Goal: Information Seeking & Learning: Find contact information

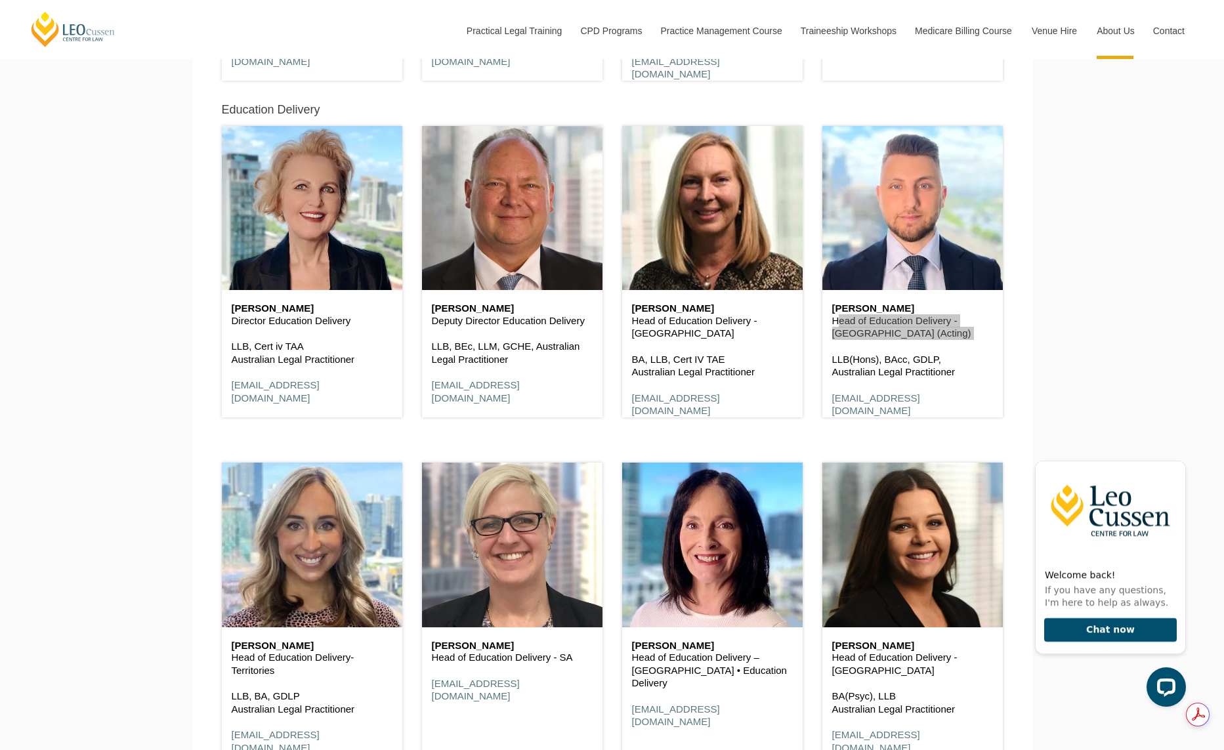
scroll to position [1185, 0]
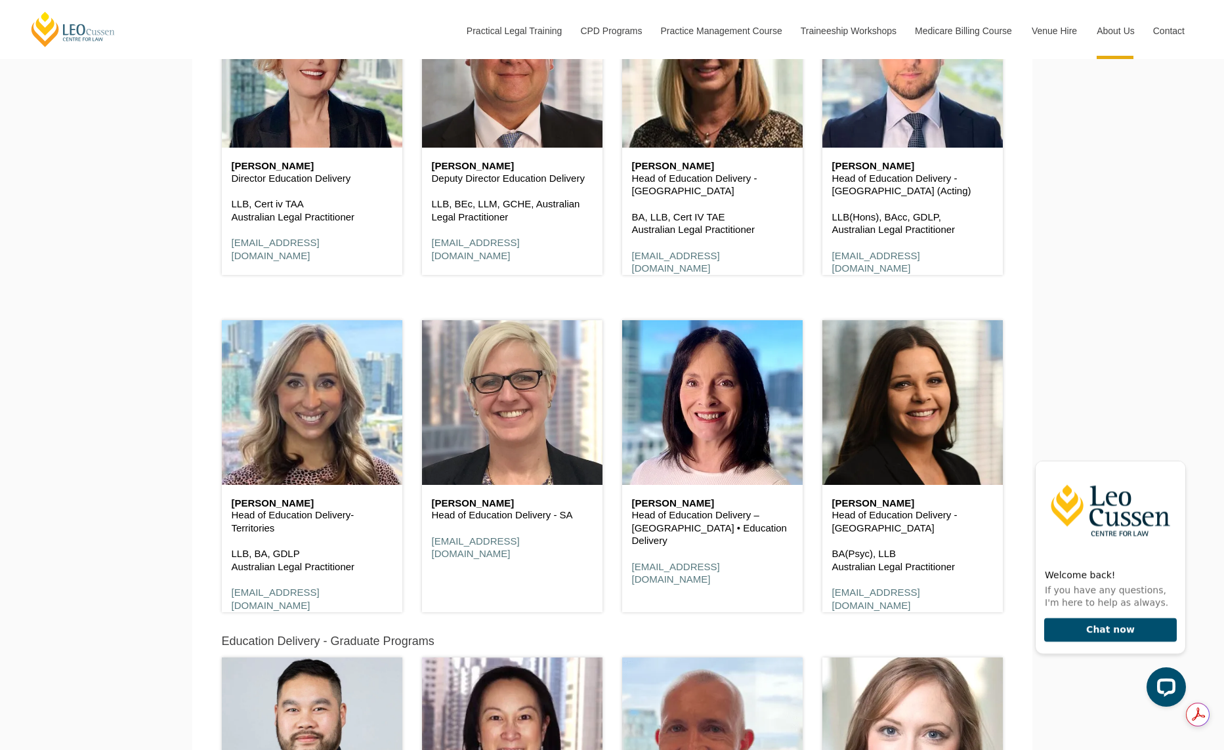
click at [292, 518] on p "Head of Education Delivery-Territories" at bounding box center [312, 522] width 161 height 26
copy div "Head of Education Delivery-Territories"
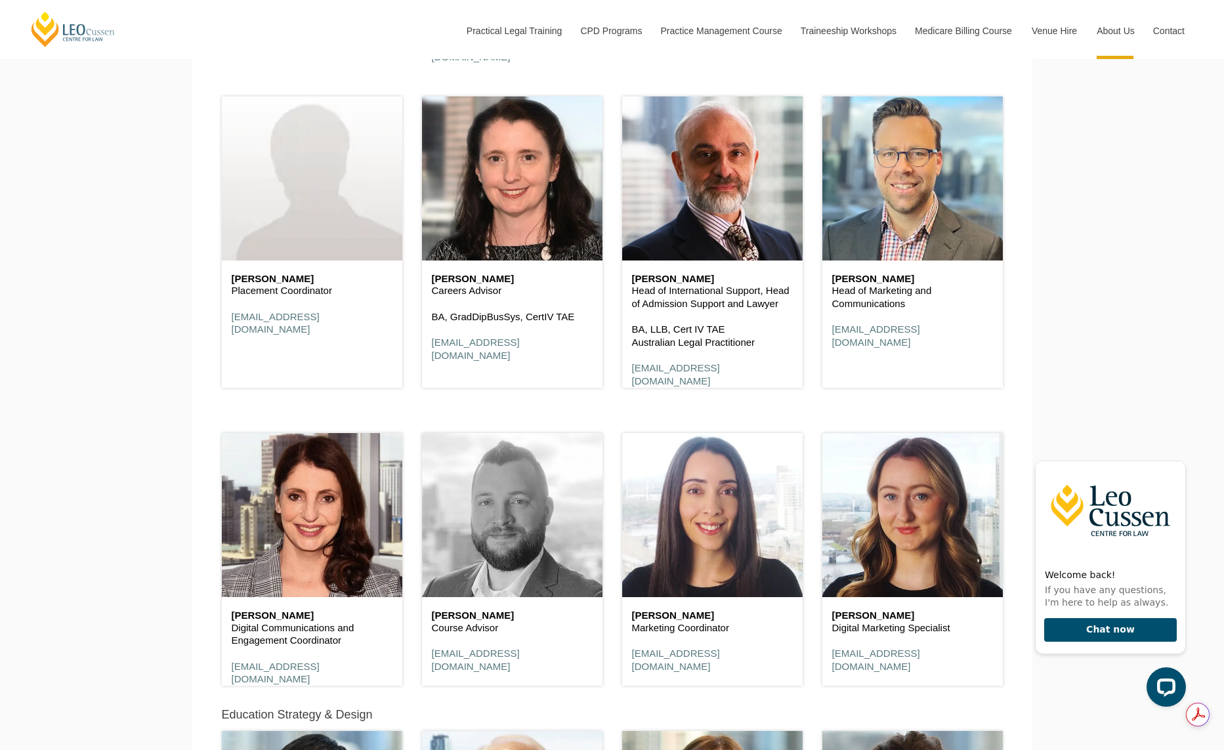
scroll to position [5686, 0]
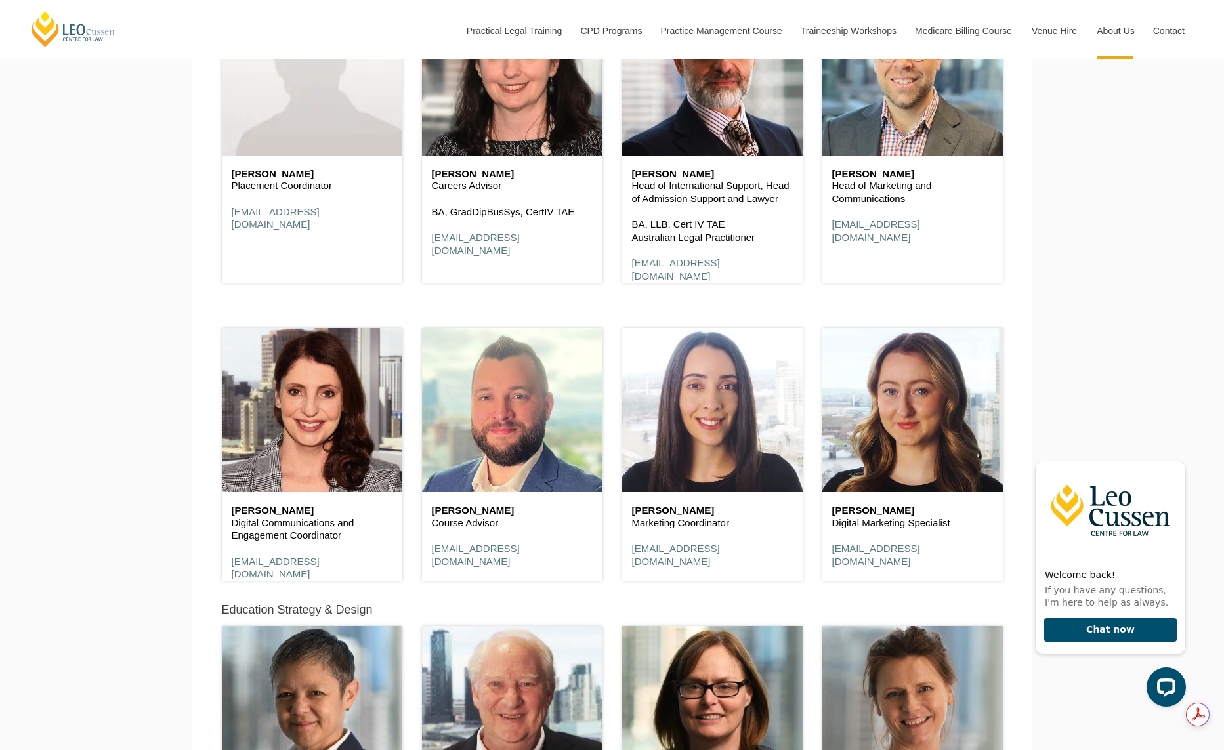
click at [473, 524] on p "Course Advisor" at bounding box center [512, 522] width 161 height 13
copy div "Course Advisor"
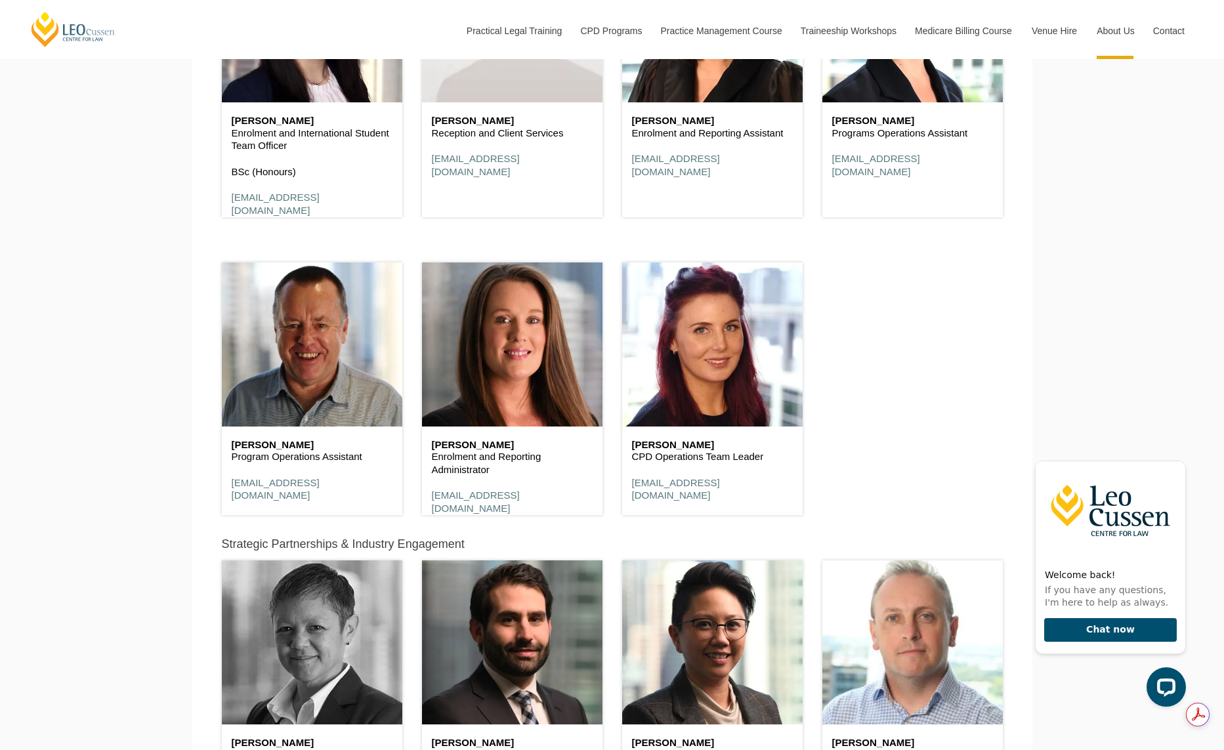
scroll to position [5161, 0]
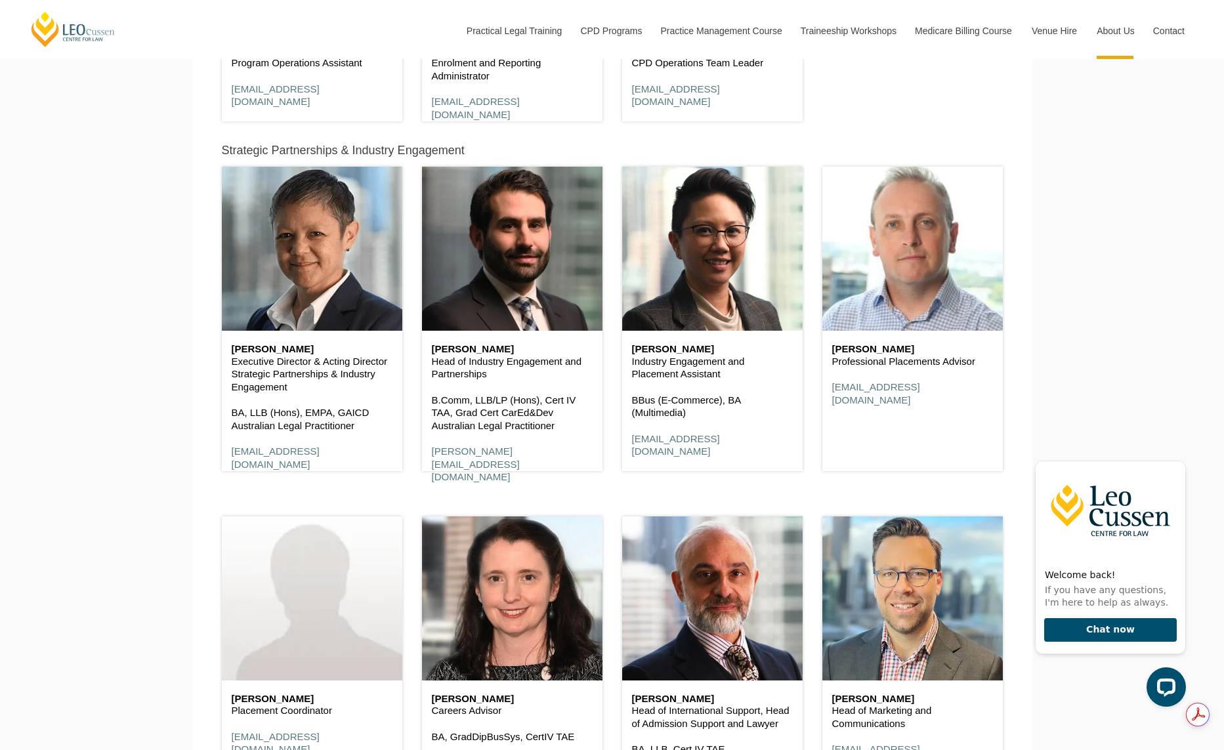
click at [469, 373] on p "Head of Industry Engagement and Partnerships" at bounding box center [512, 368] width 161 height 26
copy div "Head of Industry Engagement and Partnerships"
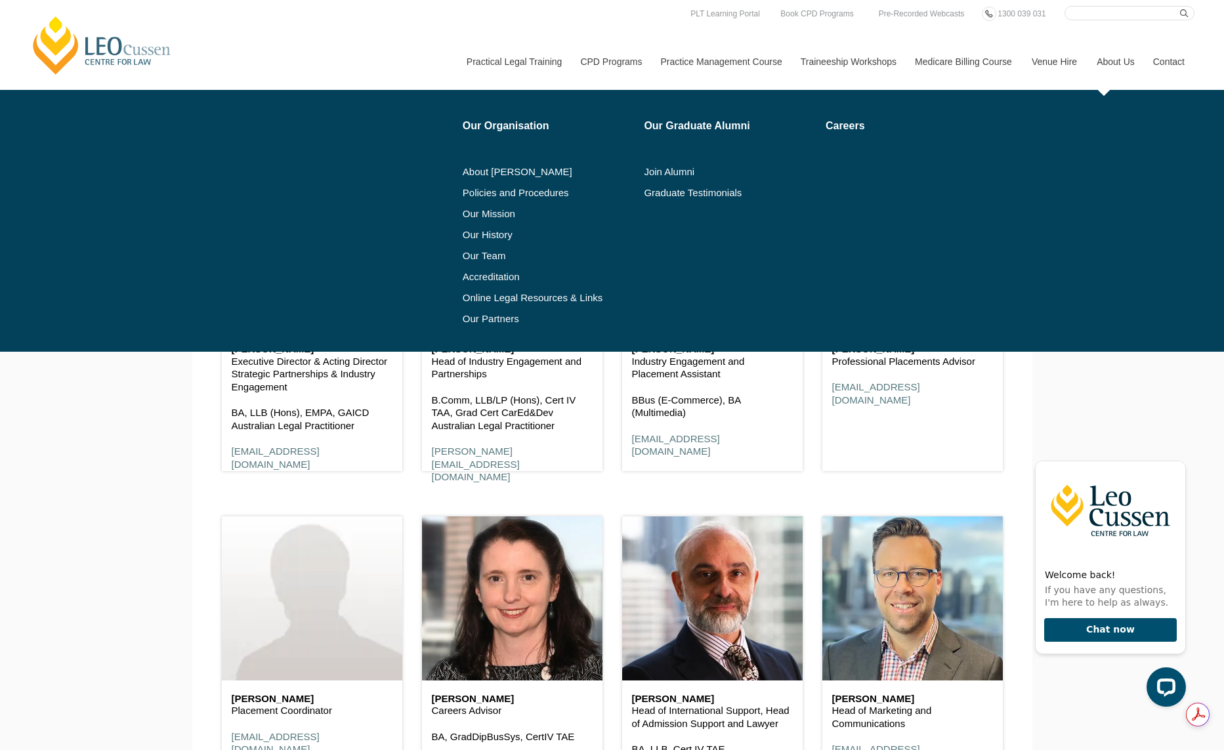
click at [1116, 249] on ul "Our Organisation About Leo Cussen Policies and Procedures Our Mission Our Histo…" at bounding box center [826, 220] width 726 height 217
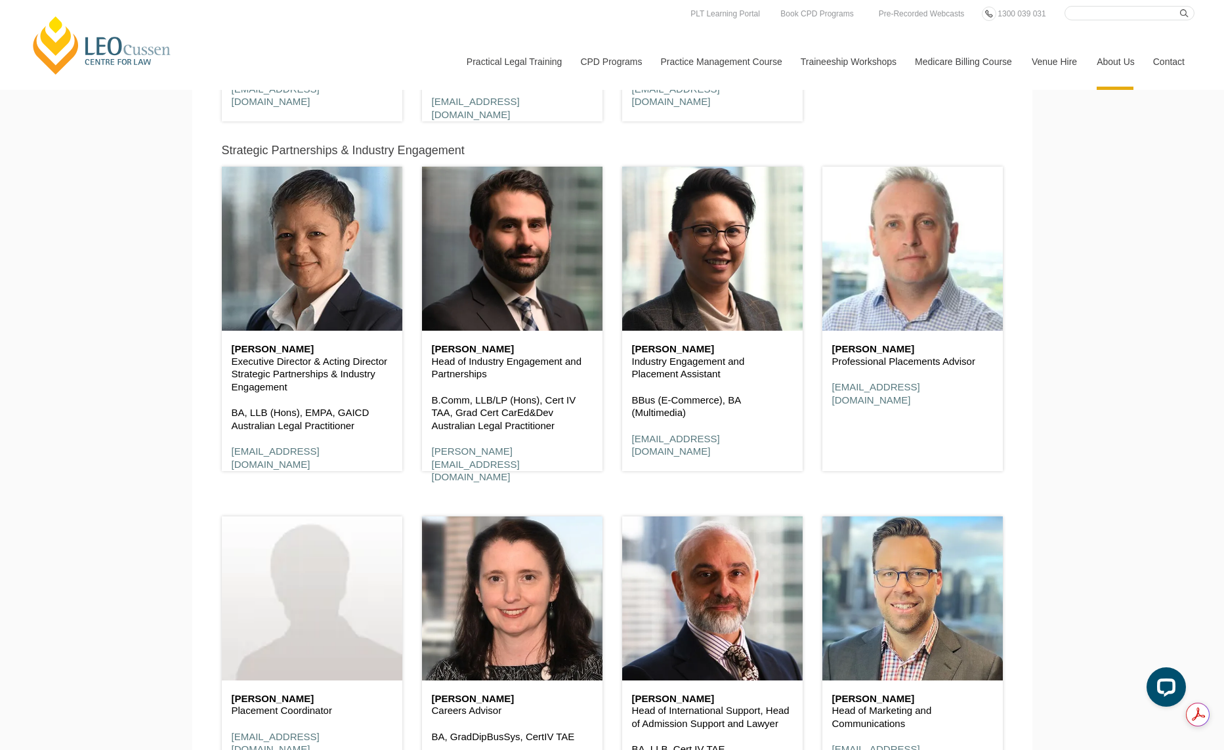
drag, startPoint x: 1108, startPoint y: 302, endPoint x: 1115, endPoint y: 310, distance: 10.7
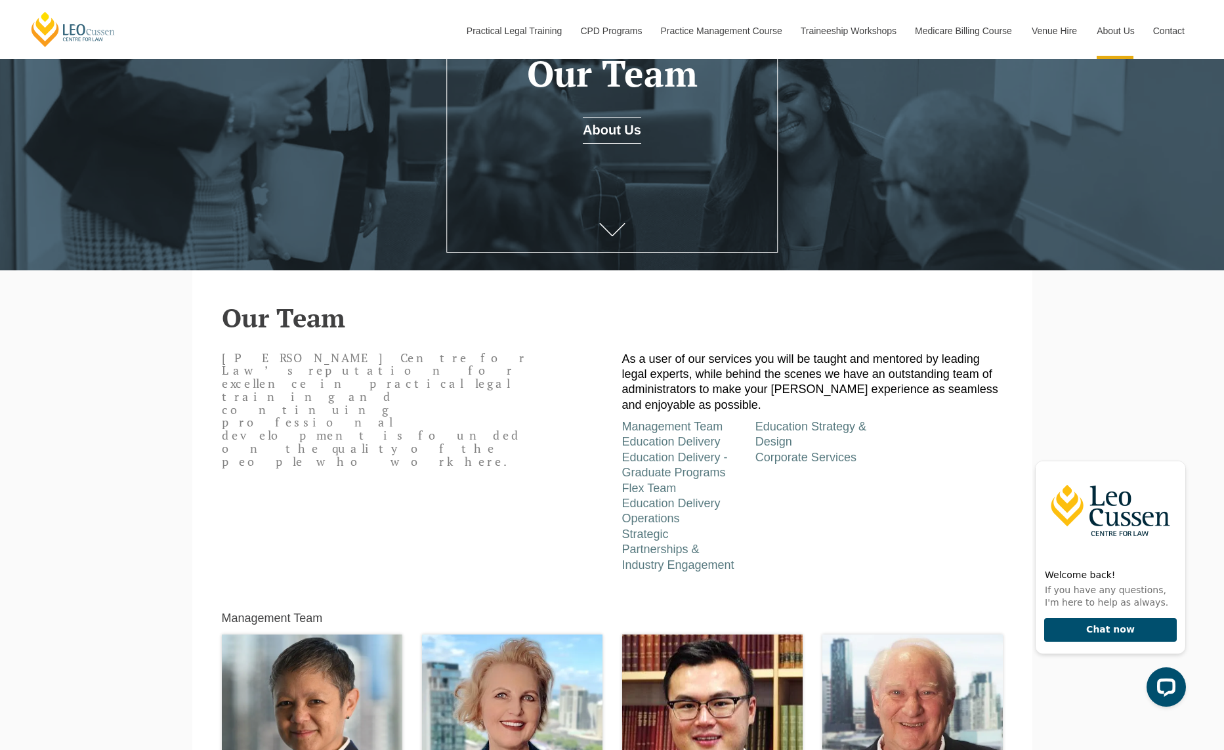
scroll to position [131, 0]
